Goal: Transaction & Acquisition: Purchase product/service

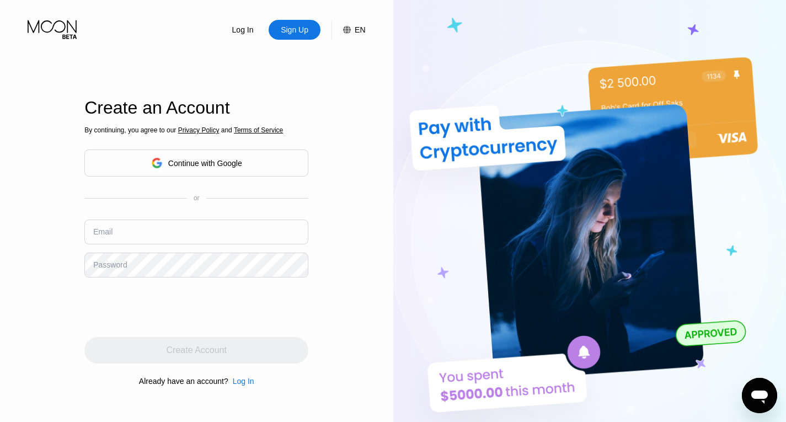
click at [166, 232] on input "text" at bounding box center [196, 231] width 224 height 25
type input "l"
type input ";"
type input "[EMAIL_ADDRESS][DOMAIN_NAME]"
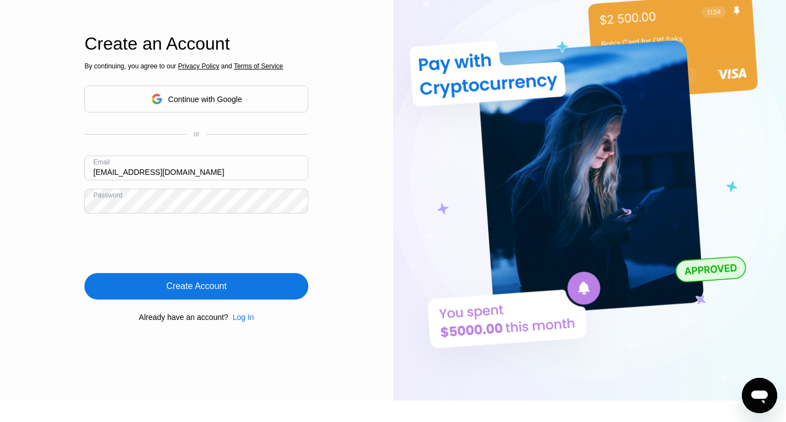
scroll to position [71, 0]
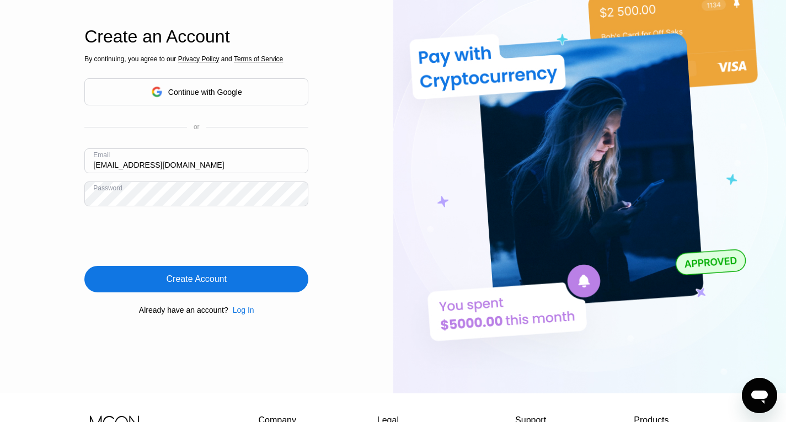
click at [270, 275] on div "Create Account" at bounding box center [196, 279] width 224 height 26
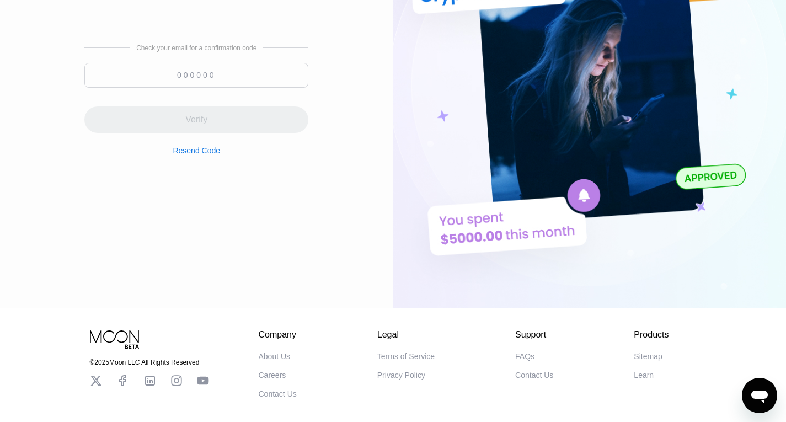
scroll to position [115, 0]
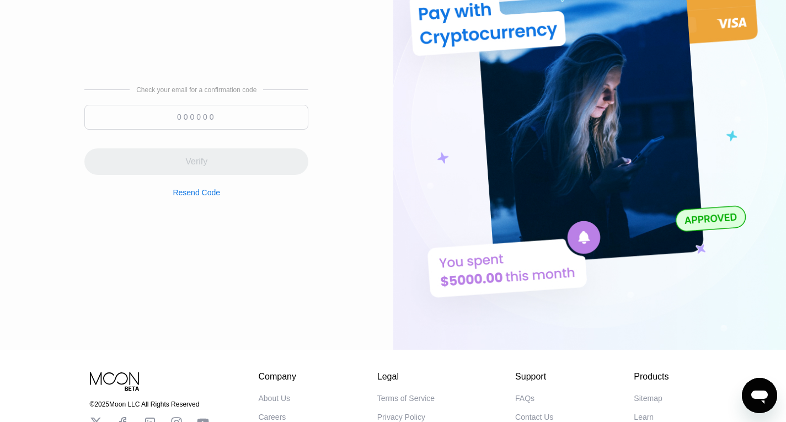
click at [243, 119] on input at bounding box center [196, 117] width 224 height 25
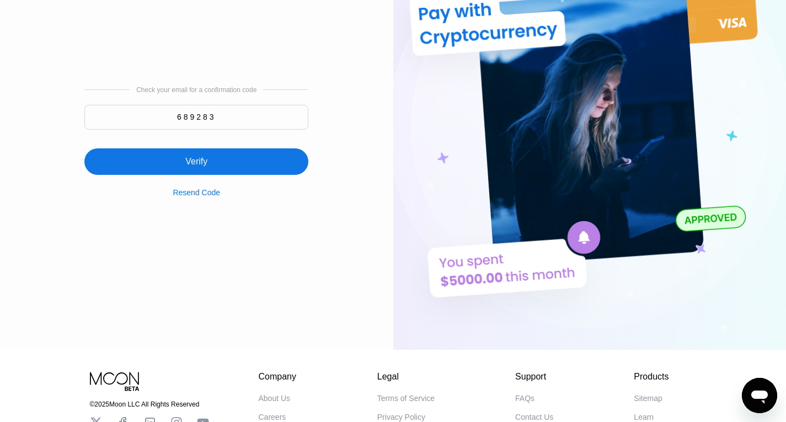
type input "689283"
click at [213, 165] on div "Verify" at bounding box center [196, 161] width 224 height 26
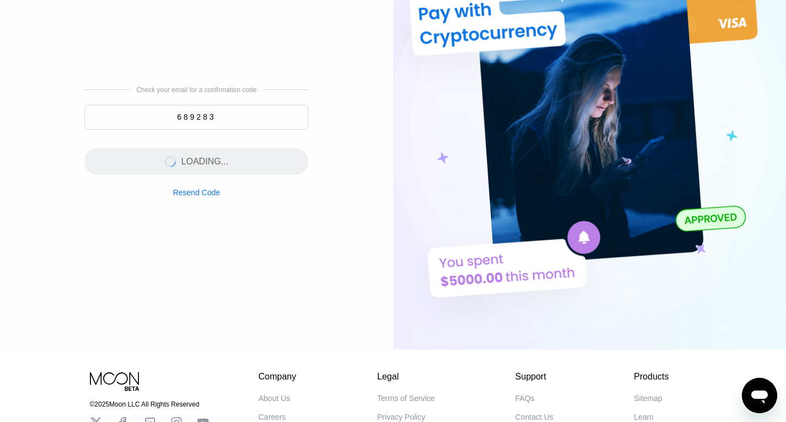
scroll to position [0, 0]
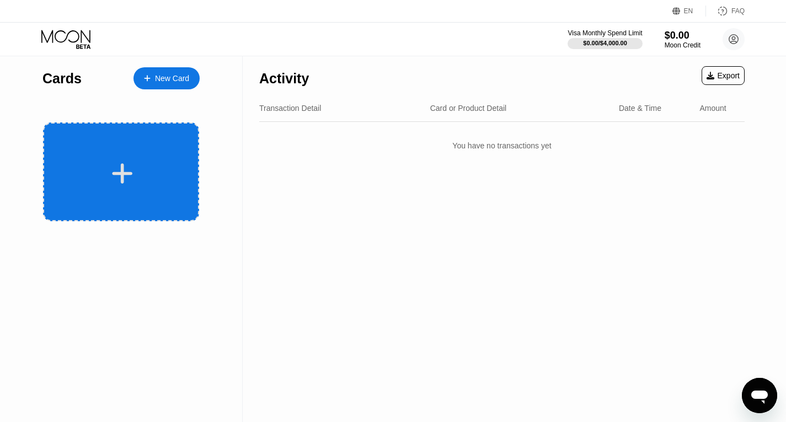
click at [135, 148] on div at bounding box center [121, 171] width 156 height 99
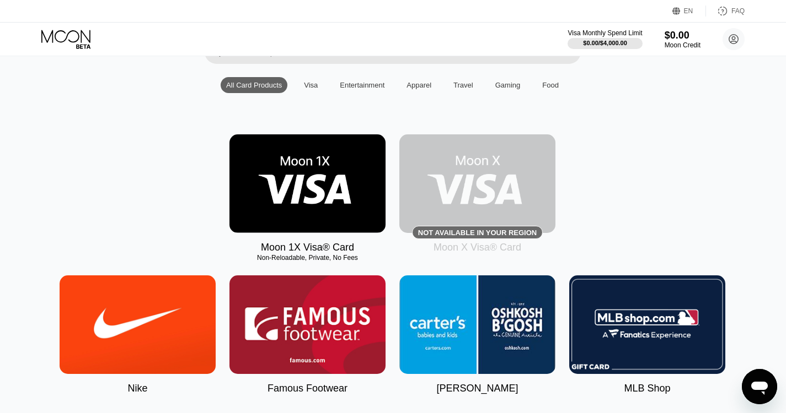
scroll to position [99, 1]
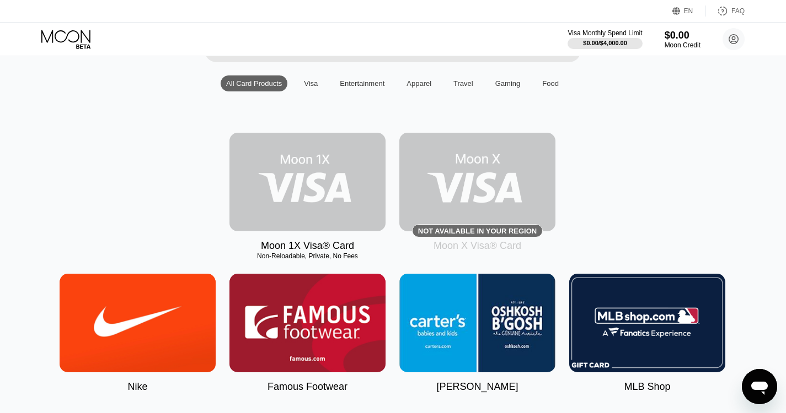
click at [330, 195] on img at bounding box center [307, 182] width 156 height 99
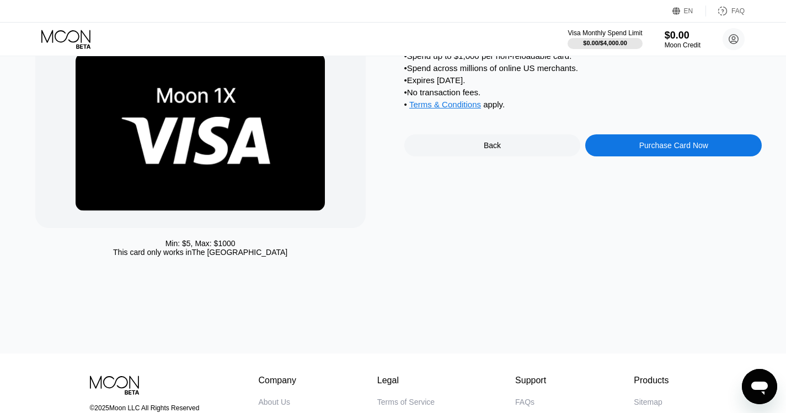
scroll to position [61, 0]
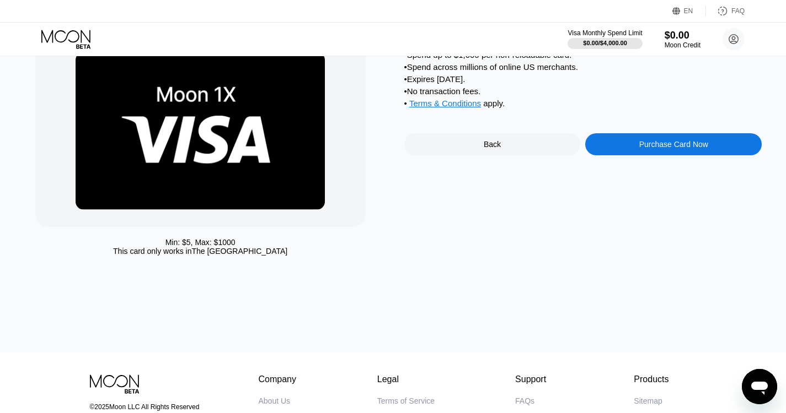
click at [645, 155] on div "Purchase Card Now" at bounding box center [673, 144] width 176 height 22
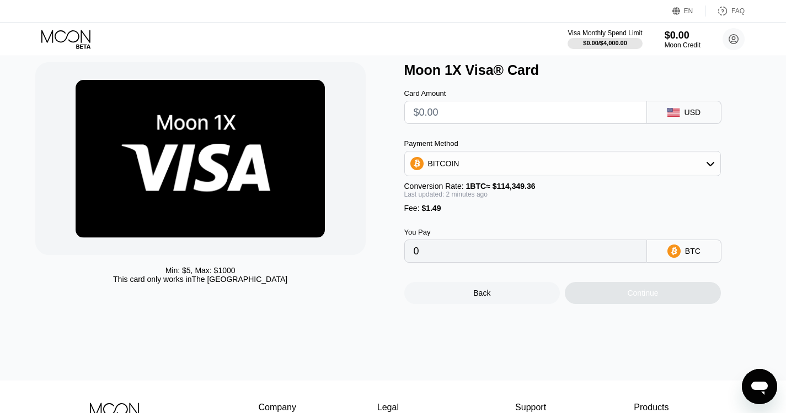
scroll to position [33, 0]
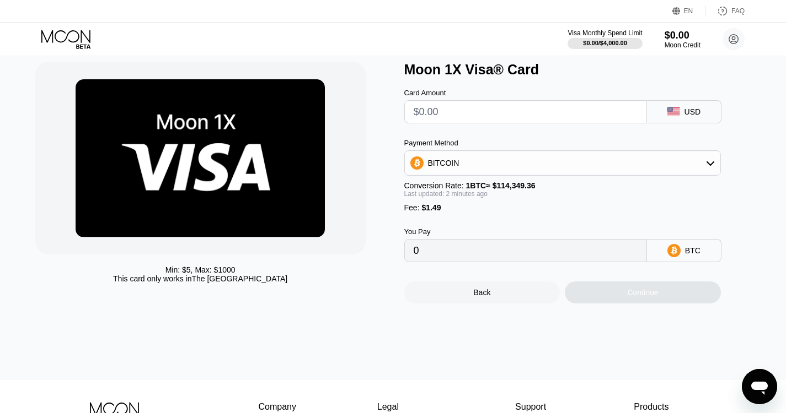
click at [587, 117] on input "text" at bounding box center [525, 112] width 224 height 22
type input "$8"
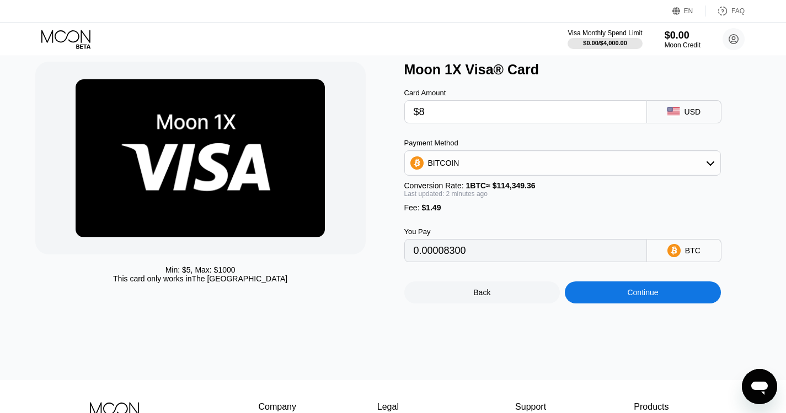
type input "0.00008300"
type input "$80"
type input "0.00071265"
type input "$8"
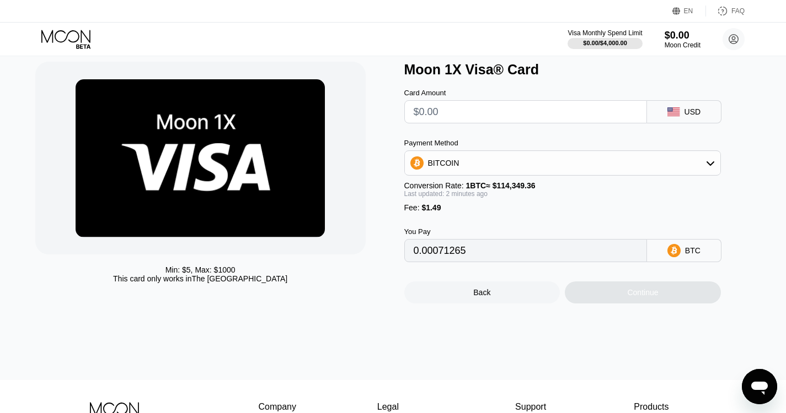
type input "0"
type input "$7"
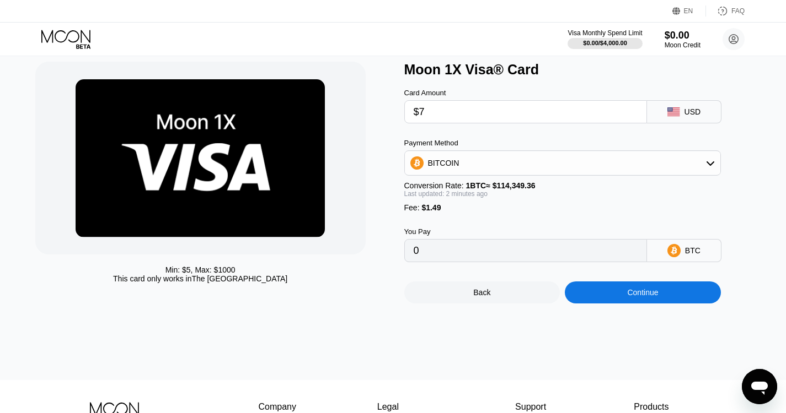
type input "0.00007425"
type input "$76"
type input "0.00067767"
type input "$76"
click at [615, 304] on div "Continue" at bounding box center [643, 293] width 156 height 22
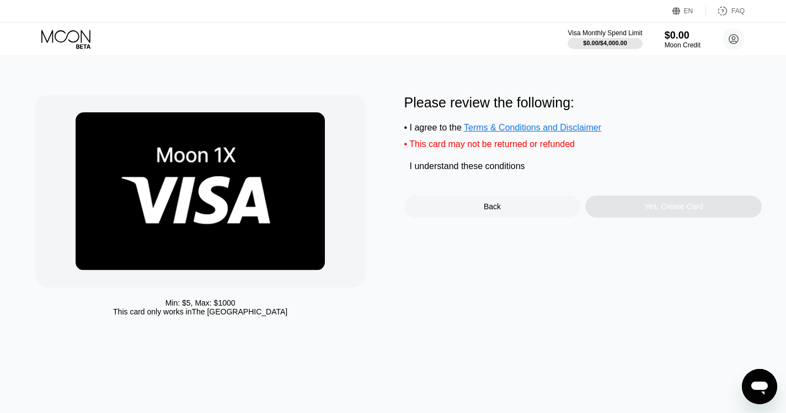
click at [596, 212] on div "Yes, Create Card" at bounding box center [673, 207] width 176 height 22
click at [408, 173] on div "" at bounding box center [409, 167] width 11 height 11
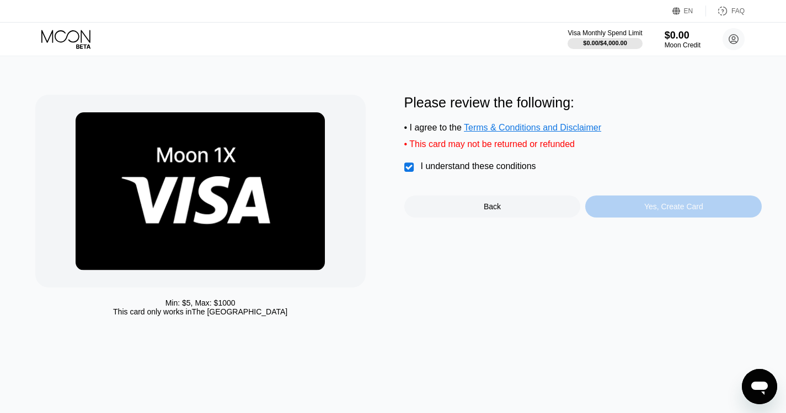
click at [664, 211] on div "Yes, Create Card" at bounding box center [673, 206] width 59 height 9
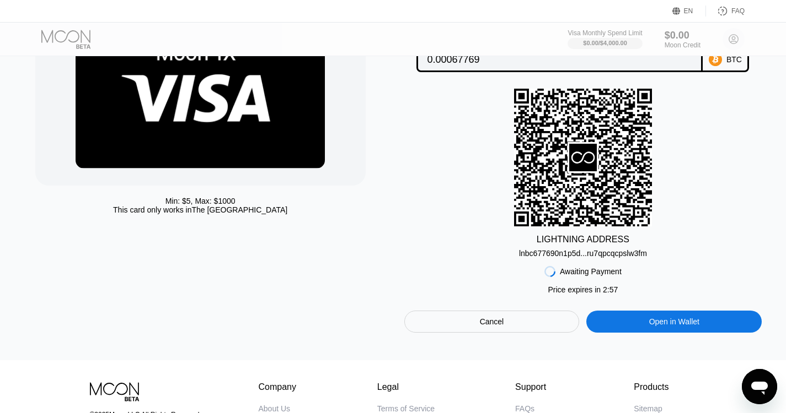
scroll to position [92, 0]
